Goal: Complete application form

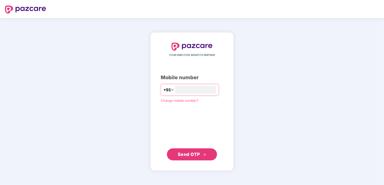
type input "**********"
click at [193, 153] on span "Send OTP" at bounding box center [189, 153] width 22 height 5
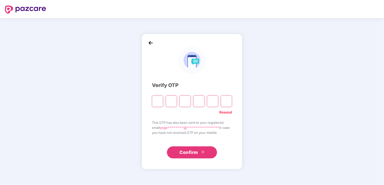
type input "*"
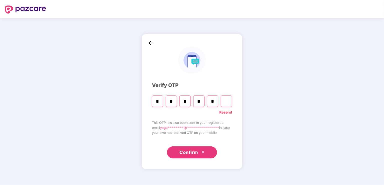
type input "*"
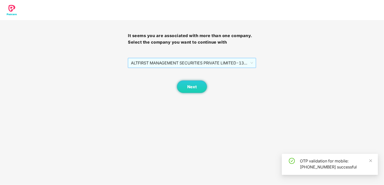
click at [209, 65] on span "ALTFIRST MANAGEMENT SECURITIES PRIVATE LIMITED - 133 - EMPLOYEE" at bounding box center [192, 63] width 122 height 10
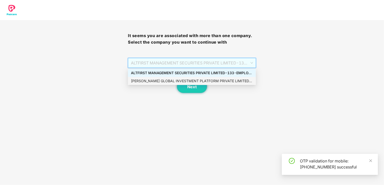
click at [171, 80] on div "[PERSON_NAME] GLOBAL INVESTMENT PLATFORM PRIVATE LIMITED - 133 - EMPLOYEE" at bounding box center [192, 81] width 122 height 6
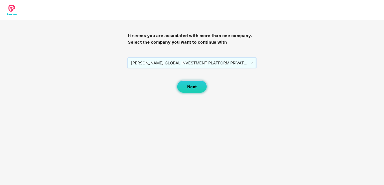
click at [195, 86] on span "Next" at bounding box center [192, 86] width 10 height 5
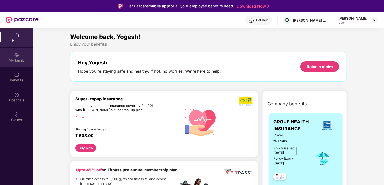
click at [13, 60] on div "My family" at bounding box center [16, 60] width 33 height 5
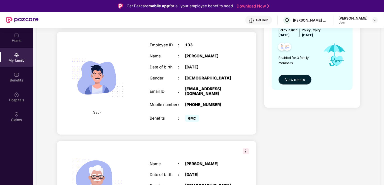
scroll to position [125, 0]
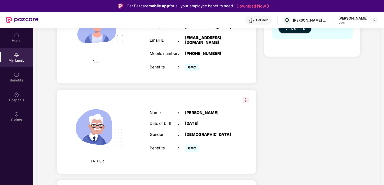
click at [177, 133] on div "Gender" at bounding box center [164, 134] width 28 height 5
click at [245, 100] on img at bounding box center [246, 100] width 6 height 6
click at [224, 114] on div "[PERSON_NAME]" at bounding box center [210, 112] width 50 height 5
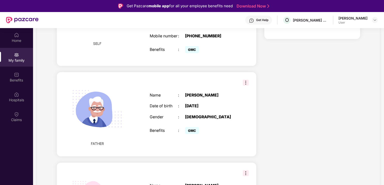
scroll to position [150, 0]
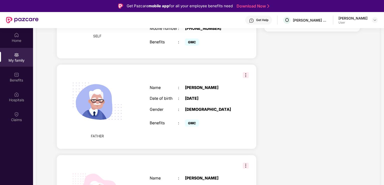
click at [194, 108] on div "[DEMOGRAPHIC_DATA]" at bounding box center [210, 109] width 50 height 5
click at [165, 111] on div "Gender" at bounding box center [164, 109] width 28 height 5
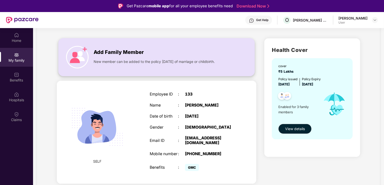
scroll to position [0, 0]
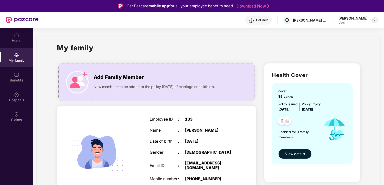
click at [375, 21] on img at bounding box center [375, 20] width 4 height 4
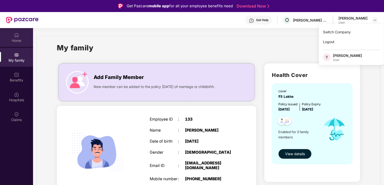
click at [17, 38] on div "Home" at bounding box center [16, 40] width 33 height 5
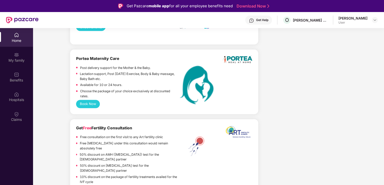
scroll to position [425, 0]
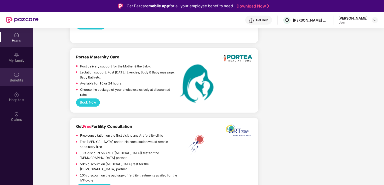
click at [18, 74] on img at bounding box center [16, 74] width 5 height 5
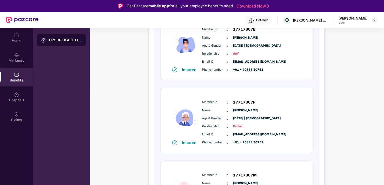
scroll to position [100, 0]
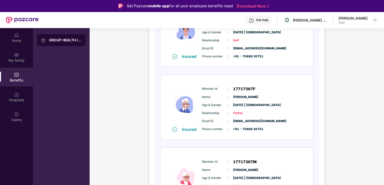
click at [233, 111] on span "Father" at bounding box center [245, 113] width 25 height 5
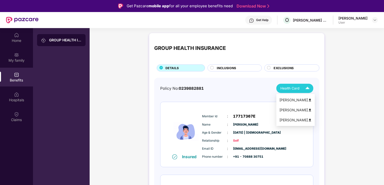
click at [308, 109] on img at bounding box center [310, 110] width 4 height 4
click at [301, 86] on div "Health Card" at bounding box center [296, 88] width 32 height 9
click at [289, 110] on div "[PERSON_NAME]" at bounding box center [295, 110] width 33 height 6
